Goal: Information Seeking & Learning: Check status

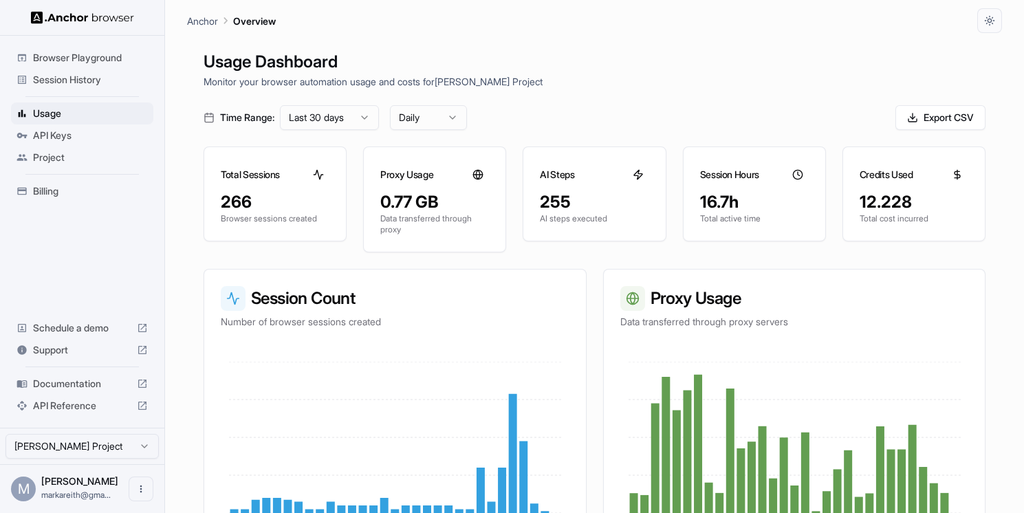
scroll to position [34, 0]
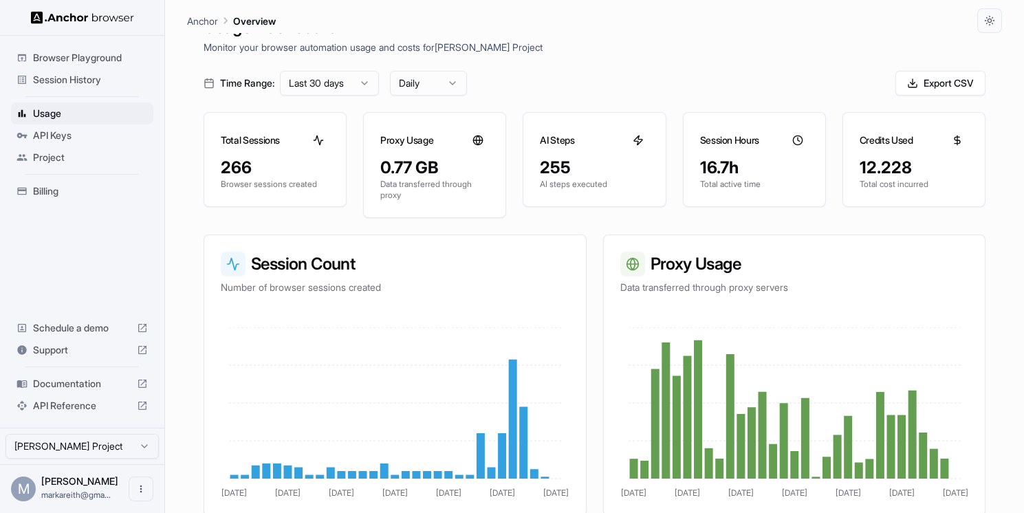
click at [82, 85] on span "Session History" at bounding box center [90, 80] width 115 height 14
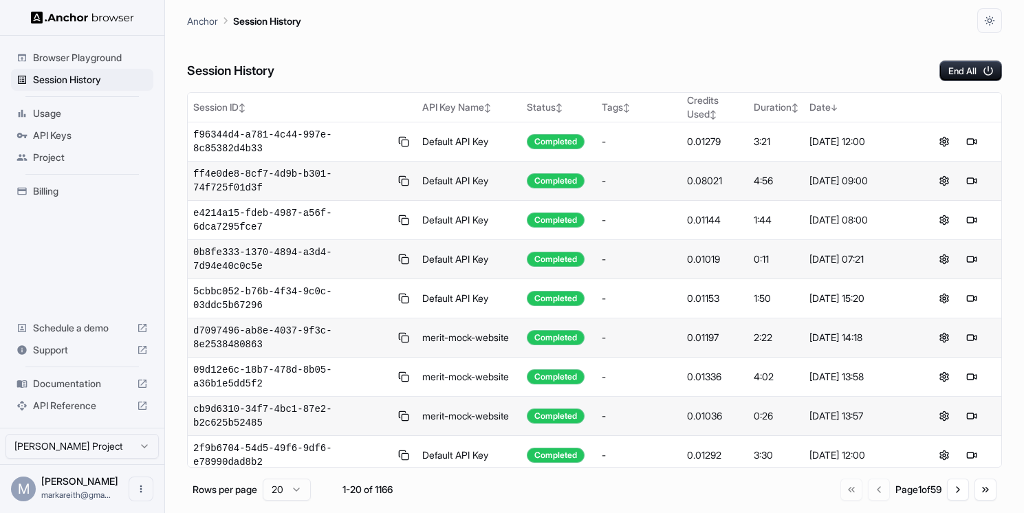
click at [48, 188] on span "Billing" at bounding box center [90, 191] width 115 height 14
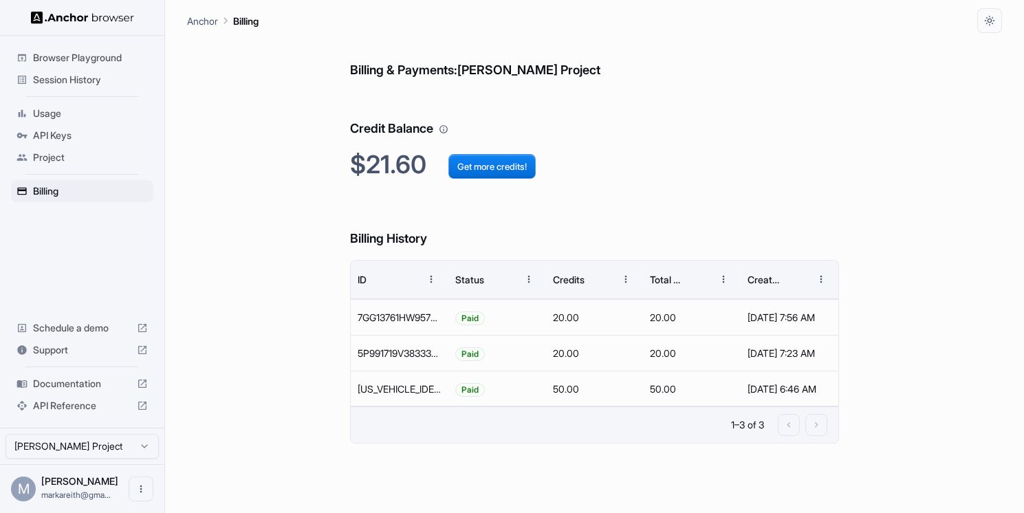
click at [78, 82] on span "Session History" at bounding box center [90, 80] width 115 height 14
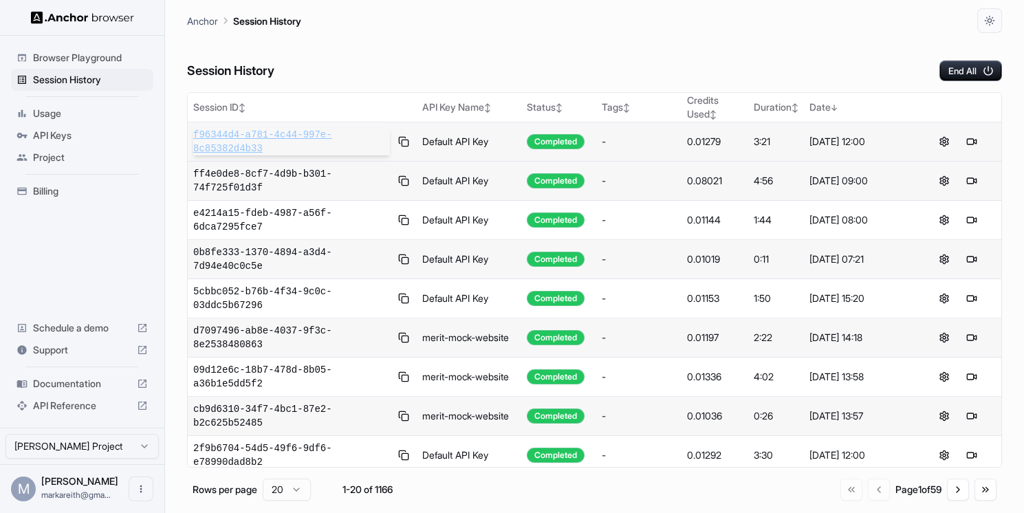
click at [290, 143] on span "f96344d4-a781-4c44-997e-8c85382d4b33" at bounding box center [291, 142] width 197 height 28
click at [265, 177] on span "ff4e0de8-8cf7-4d9b-b301-74f725f01d3f" at bounding box center [291, 181] width 197 height 28
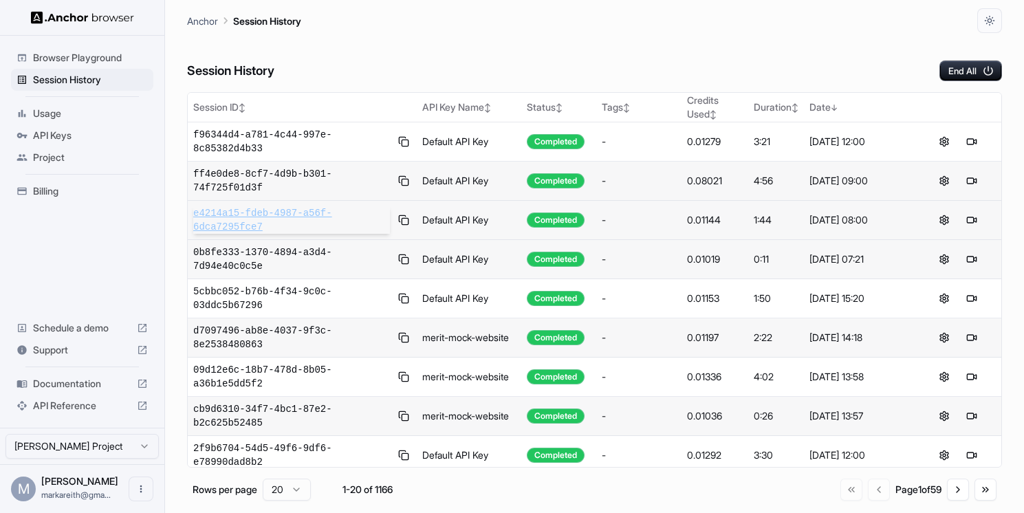
click at [281, 212] on span "e4214a15-fdeb-4987-a56f-6dca7295fce7" at bounding box center [291, 220] width 197 height 28
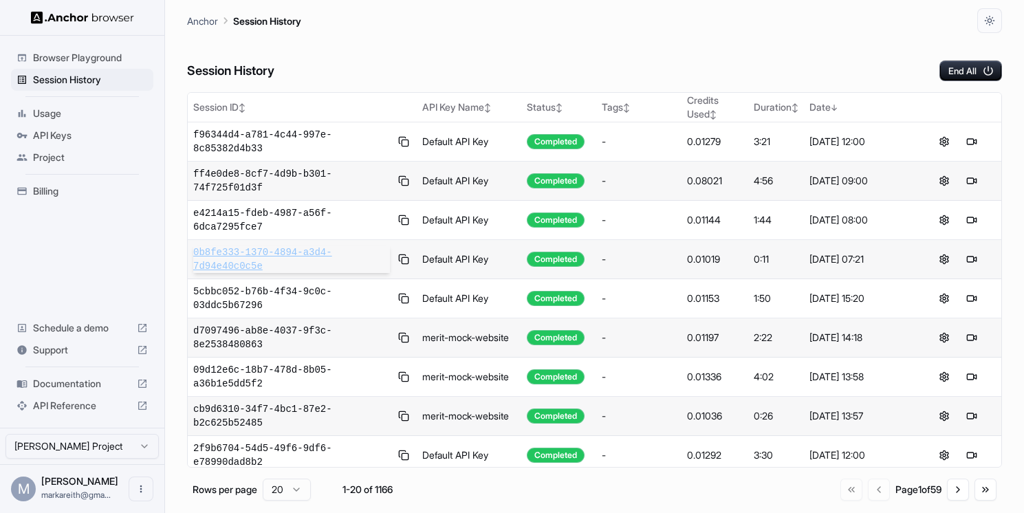
click at [314, 258] on span "0b8fe333-1370-4894-a3d4-7d94e40c0c5e" at bounding box center [291, 260] width 197 height 28
